Goal: Information Seeking & Learning: Find specific fact

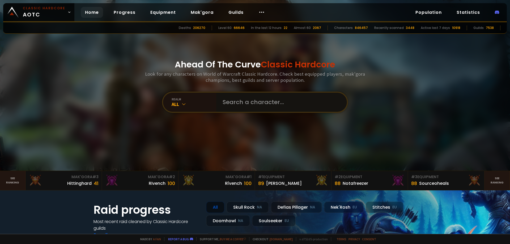
click at [240, 100] on input "text" at bounding box center [279, 102] width 121 height 19
paste input "Ratakses"
type input "Ratakses"
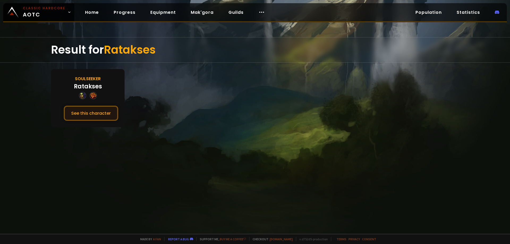
click at [103, 106] on button "See this character" at bounding box center [91, 113] width 54 height 15
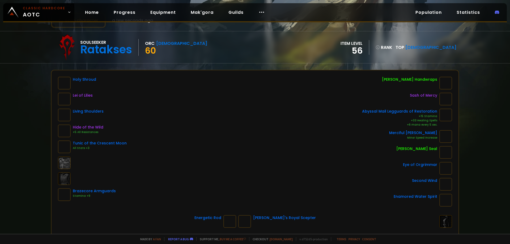
scroll to position [27, 0]
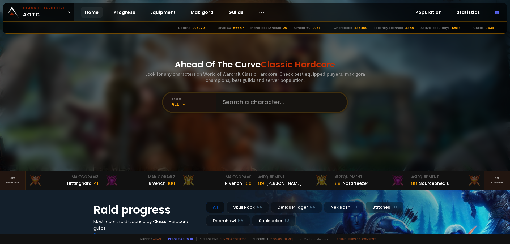
click at [234, 102] on input "text" at bounding box center [279, 102] width 121 height 19
type input "thequeenmoo"
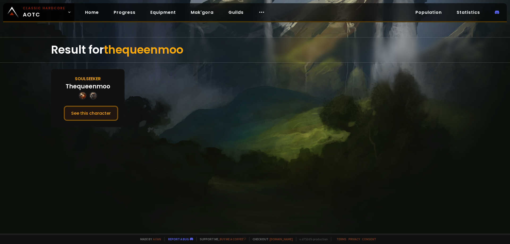
click at [88, 116] on button "See this character" at bounding box center [91, 113] width 54 height 15
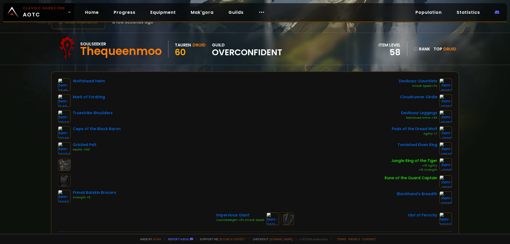
scroll to position [27, 0]
